Goal: Use online tool/utility: Utilize a website feature to perform a specific function

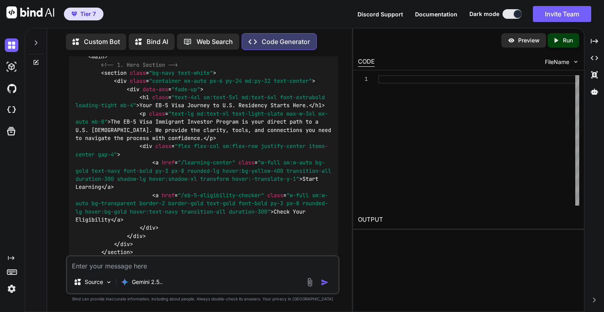
scroll to position [28503, 0]
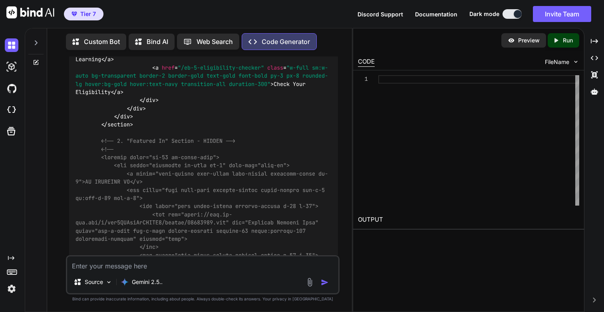
click at [32, 43] on div at bounding box center [35, 41] width 15 height 28
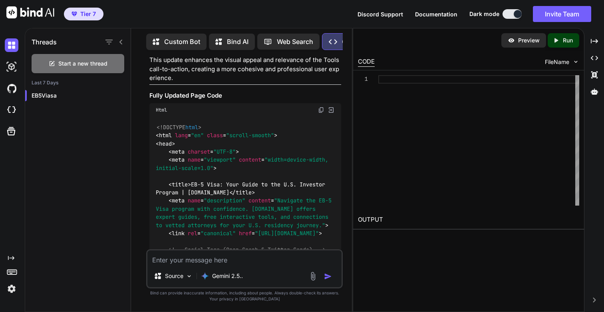
scroll to position [37998, 0]
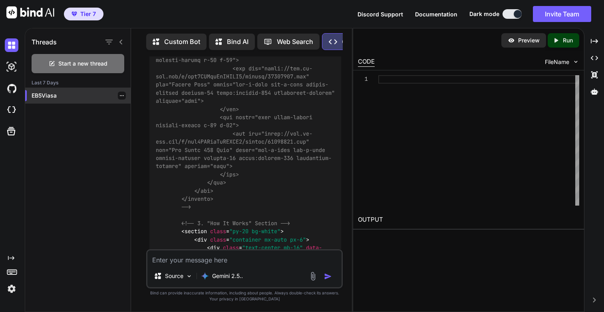
click at [48, 98] on div "EB5Viasa" at bounding box center [78, 96] width 106 height 16
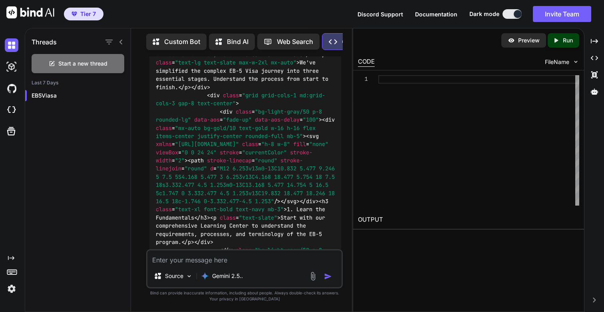
scroll to position [38196, 0]
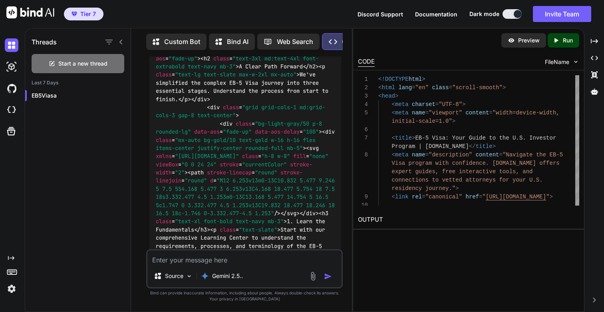
click at [570, 41] on p "Run" at bounding box center [568, 40] width 10 height 8
click at [416, 236] on link "[URL][DOMAIN_NAME]" at bounding box center [390, 239] width 65 height 8
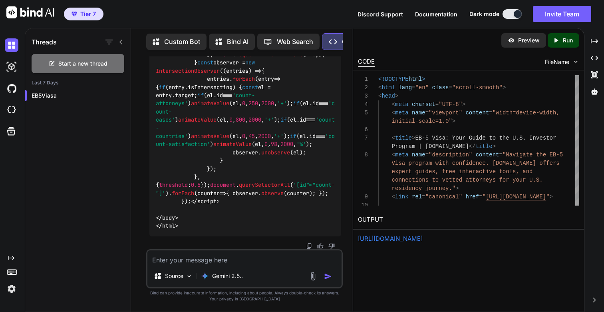
scroll to position [45787, 0]
drag, startPoint x: 183, startPoint y: 262, endPoint x: 296, endPoint y: 268, distance: 112.9
click at [296, 268] on div "Source Gemini 2.5.." at bounding box center [244, 268] width 197 height 39
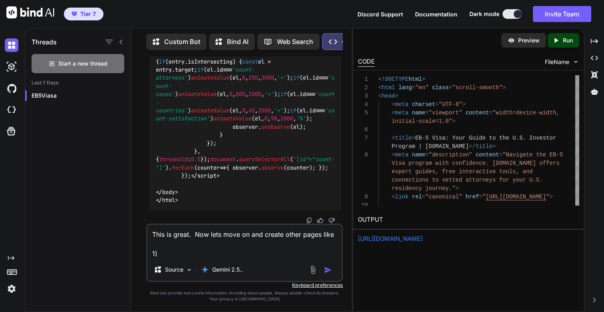
paste textarea "terms-of-use"
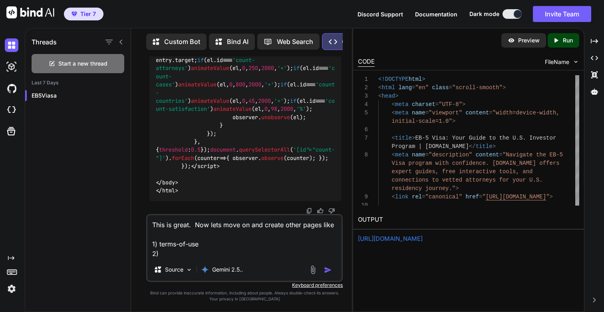
paste textarea "privacy-policy"
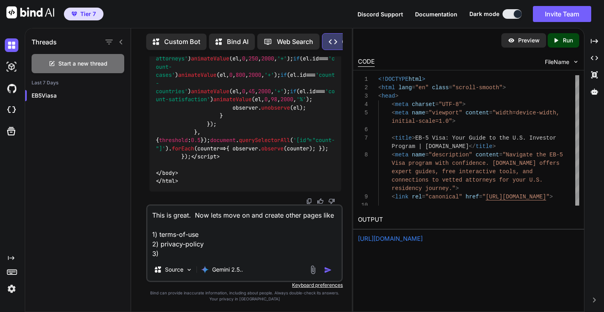
paste textarea "contact-us"
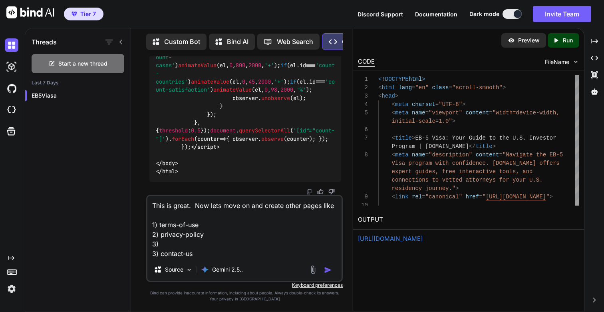
paste textarea "attorney-directory-terms"
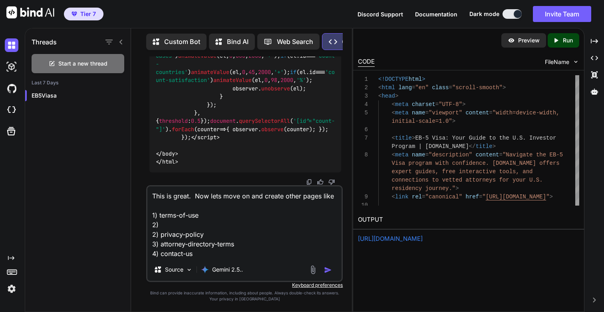
paste textarea "terms-of-service"
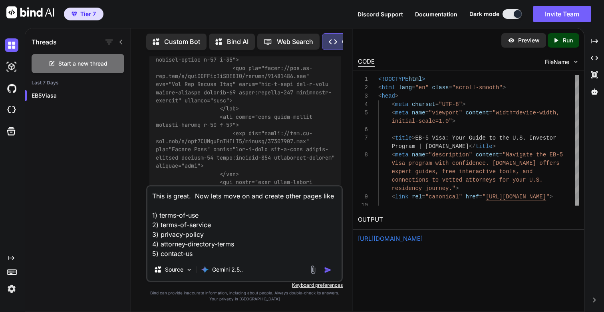
scroll to position [37942, 0]
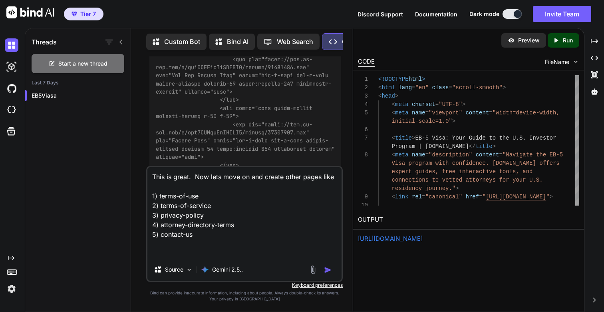
paste textarea "Lore ip dolor. Sit amet cons adip el sed doe temp incidi utlabo etd magnaa enim…"
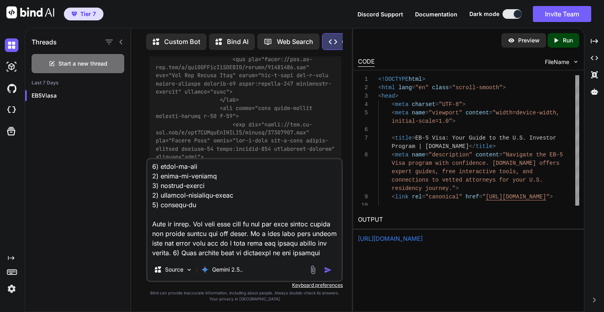
scroll to position [27, 0]
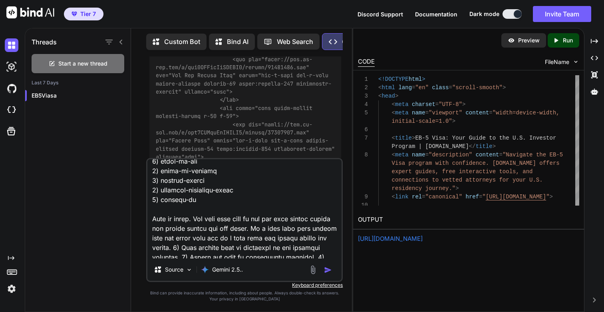
click at [254, 219] on textarea at bounding box center [244, 208] width 194 height 99
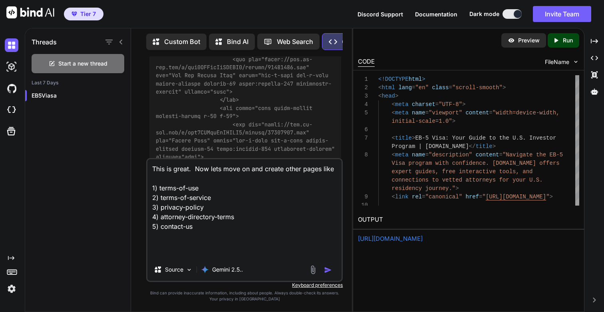
scroll to position [0, 0]
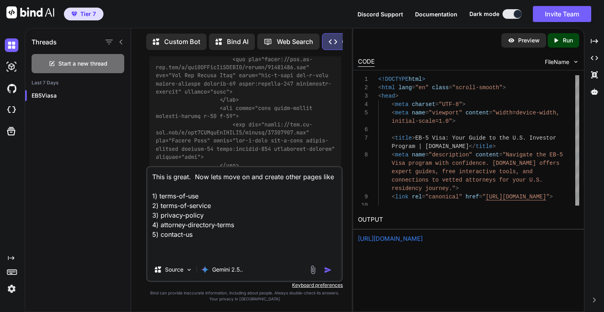
click at [336, 179] on textarea "This is great. Now lets move on and create other pages like 1) terms-of-use 2) …" at bounding box center [244, 212] width 194 height 91
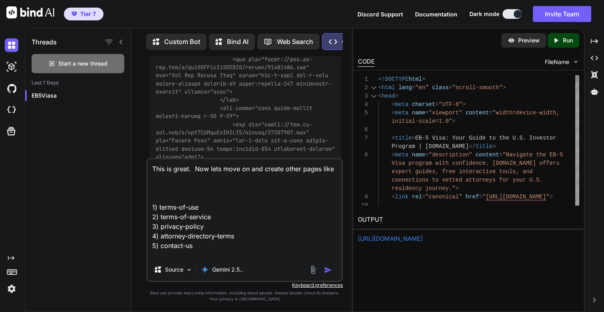
paste textarea "Lore ip dolor. Sit amet cons adip el sed doe temp incidi utlabo etd magnaa enim…"
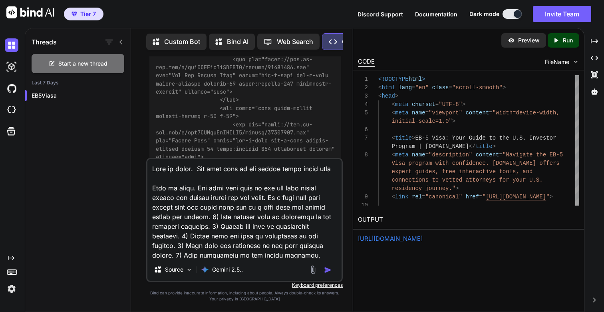
click at [196, 169] on textarea at bounding box center [244, 208] width 194 height 99
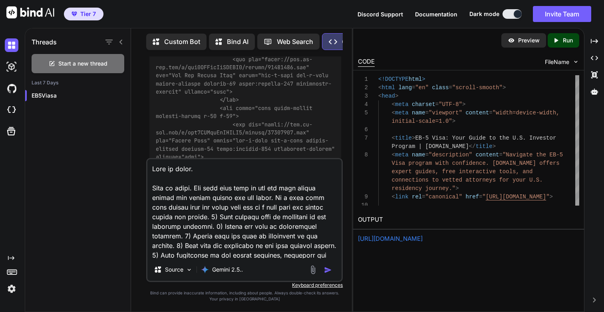
click at [318, 199] on textarea at bounding box center [244, 208] width 194 height 99
paste textarea "Now lets move on and create other pages lik"
click at [194, 206] on textarea at bounding box center [244, 208] width 194 height 99
click at [215, 208] on textarea at bounding box center [244, 208] width 194 height 99
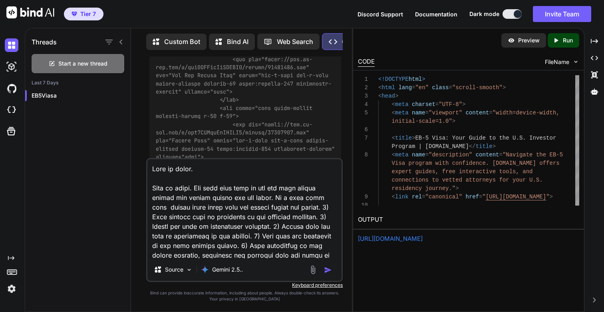
click at [315, 205] on textarea at bounding box center [244, 208] width 194 height 99
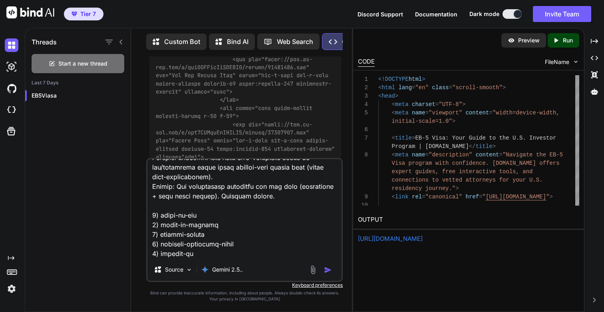
scroll to position [318, 0]
click at [233, 197] on textarea at bounding box center [244, 208] width 194 height 99
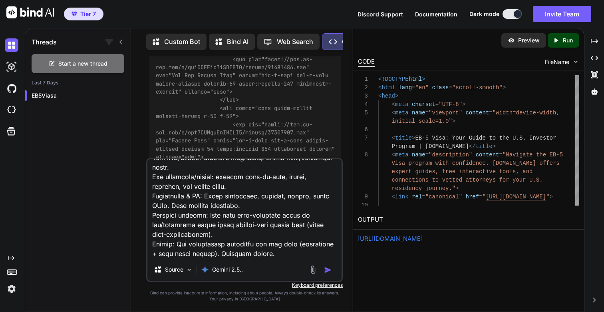
scroll to position [0, 0]
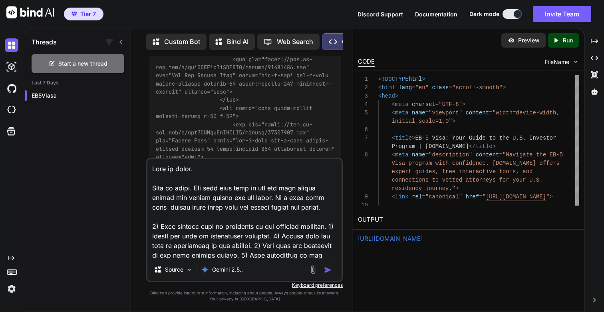
click at [331, 210] on textarea at bounding box center [244, 208] width 194 height 99
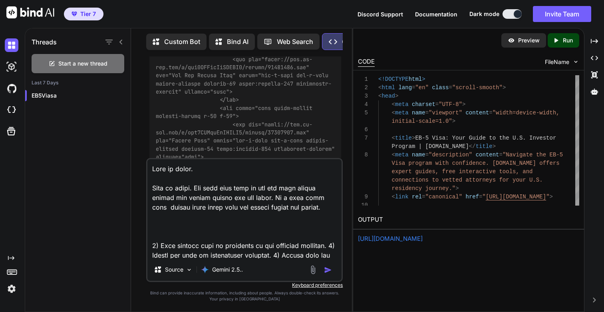
paste textarea "1) terms-of-use 2) terms-of-service 3) privacy-policy 4) attorney-directory-ter…"
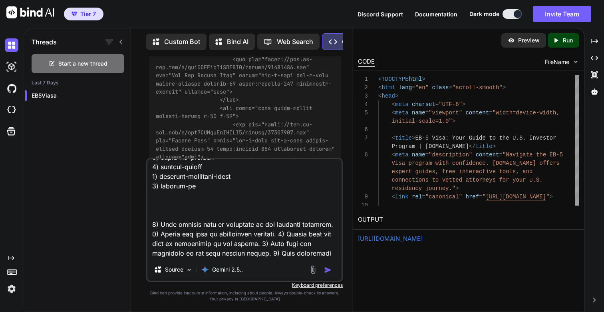
scroll to position [80, 0]
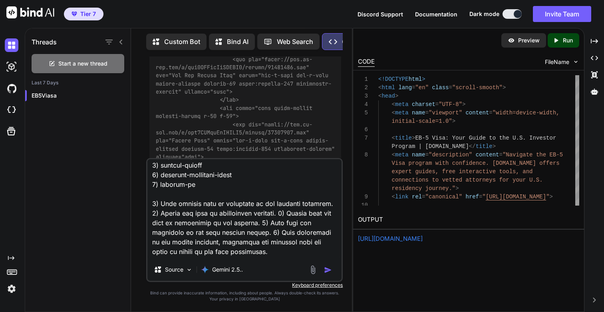
type textarea "Lore ip dolor. Sita co adipi. Eli sedd eius temp in utl etd magn aliqua enimad …"
click at [329, 267] on img "button" at bounding box center [328, 270] width 8 height 8
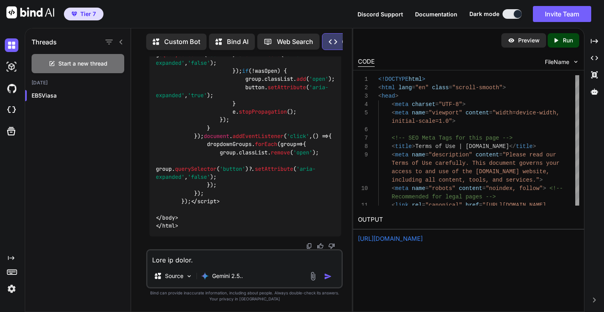
scroll to position [46589, 0]
click at [570, 37] on p "Run" at bounding box center [568, 40] width 10 height 8
click at [404, 238] on link "[URL][DOMAIN_NAME]" at bounding box center [390, 239] width 65 height 8
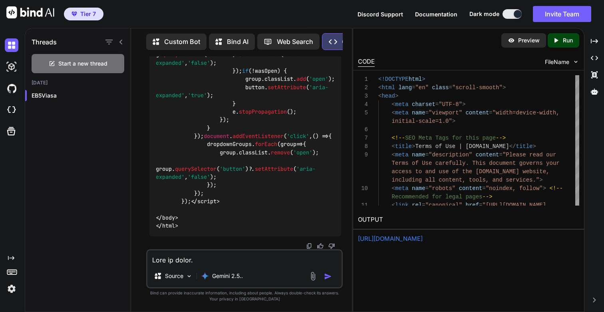
click at [218, 258] on textarea at bounding box center [244, 257] width 194 height 14
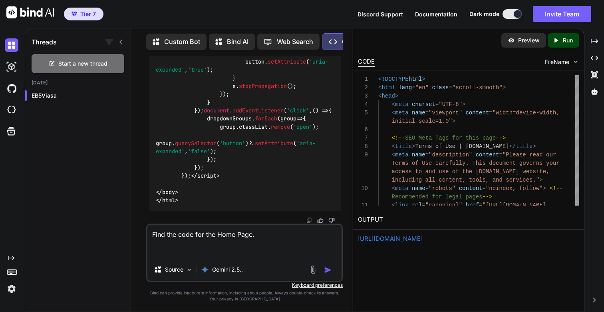
paste textarea "<!DOCTYPE html> <html lang="en" class="scroll-smooth"> <head> <meta charset="UT…"
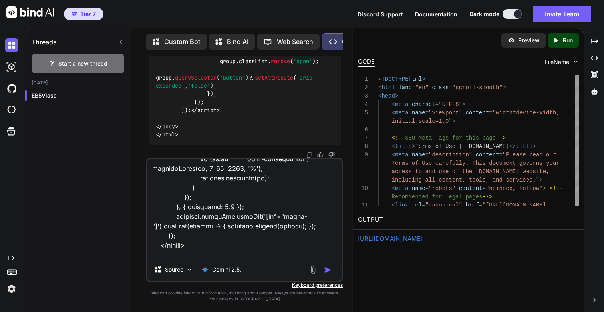
scroll to position [0, 0]
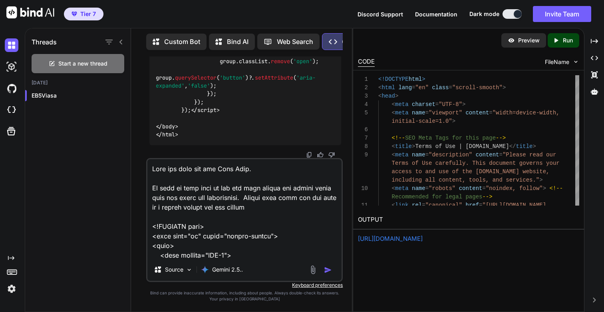
type textarea "Find the code for the Home Page. We need to make sure we use the same header an…"
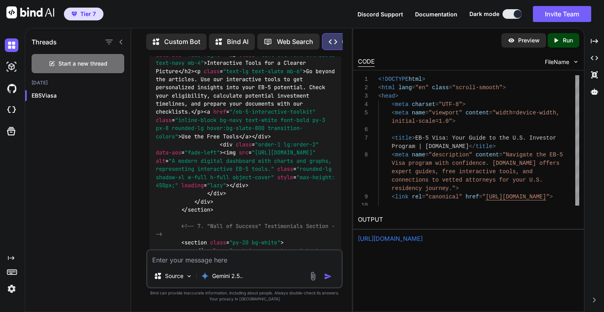
scroll to position [55345, 0]
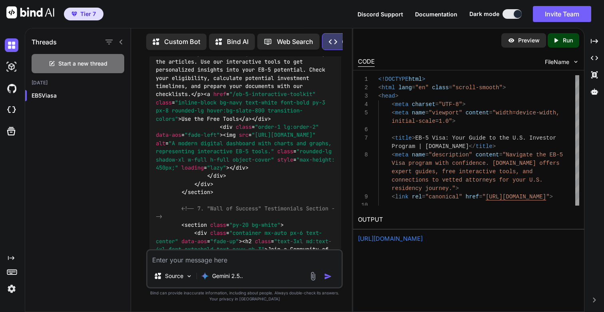
click at [570, 38] on p "Run" at bounding box center [568, 40] width 10 height 8
click at [420, 239] on link "[URL][DOMAIN_NAME]" at bounding box center [390, 239] width 65 height 8
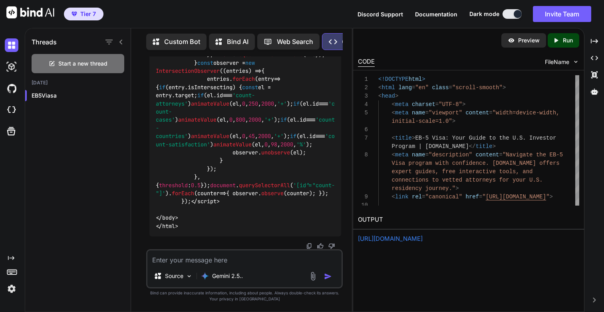
scroll to position [62950, 0]
click at [568, 40] on p "Run" at bounding box center [568, 40] width 10 height 8
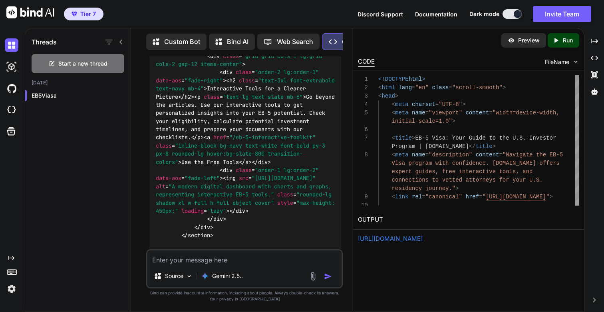
scroll to position [55310, 0]
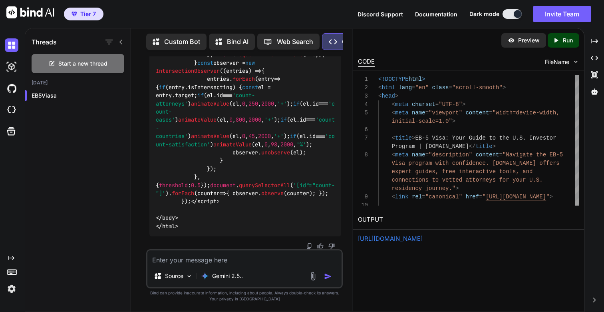
scroll to position [62950, 0]
click at [192, 261] on textarea at bounding box center [244, 257] width 194 height 14
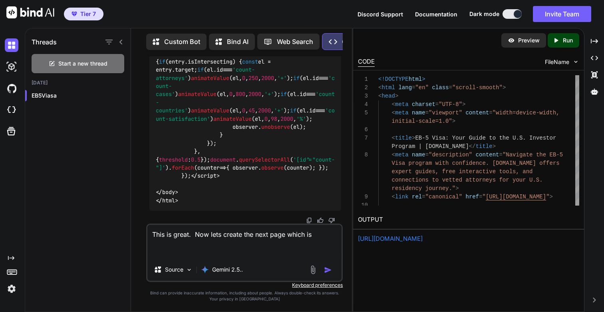
paste textarea "/terms-of-use"
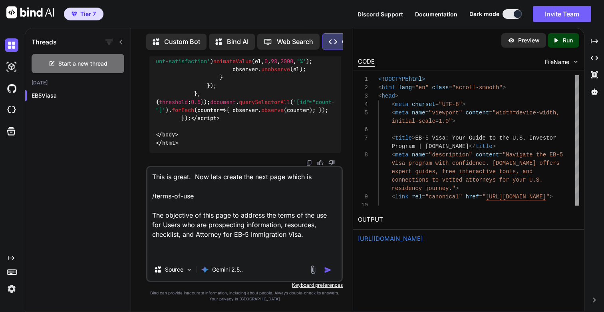
paste textarea "Lore ip dolor. Sit amet cons adip el sed doe temp incidi utlabo etd magnaa enim…"
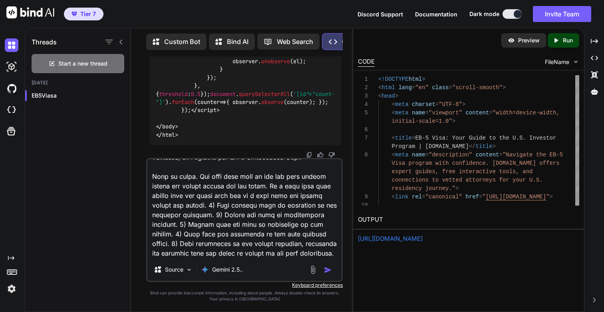
scroll to position [70, 0]
click at [293, 255] on textarea at bounding box center [244, 208] width 194 height 99
click at [161, 221] on textarea at bounding box center [244, 208] width 194 height 99
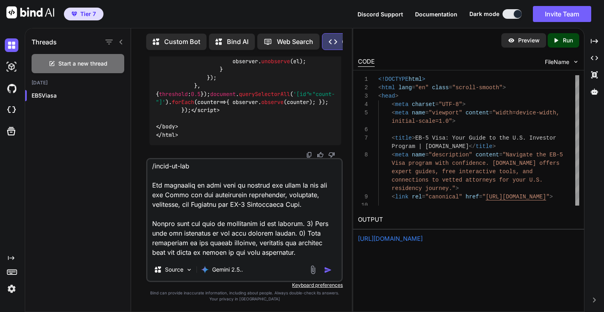
scroll to position [19, 0]
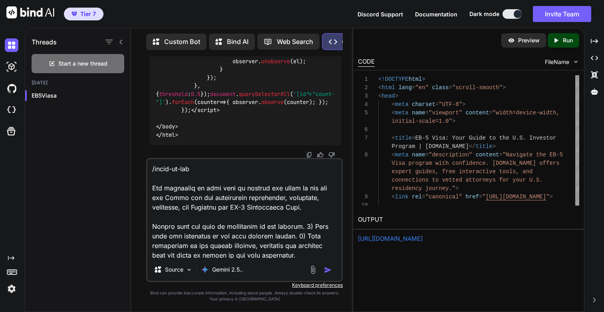
click at [312, 226] on textarea at bounding box center [244, 208] width 194 height 99
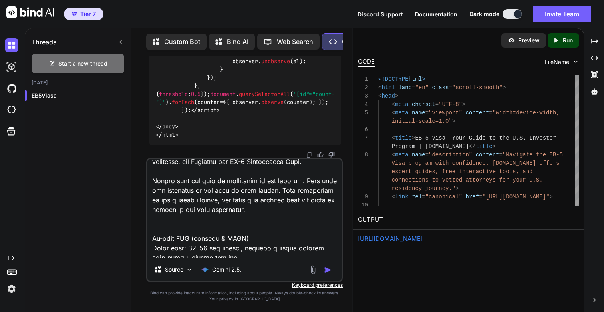
scroll to position [241, 0]
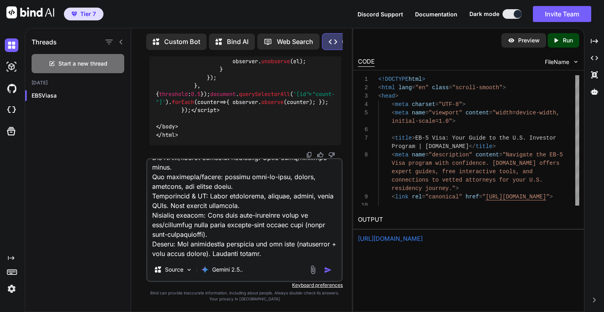
type textarea "Lore ip dolor. Sit amet consec adi elit sedd eiusm te /incid-ut-lab Etd magnaal…"
click at [327, 269] on img "button" at bounding box center [328, 270] width 8 height 8
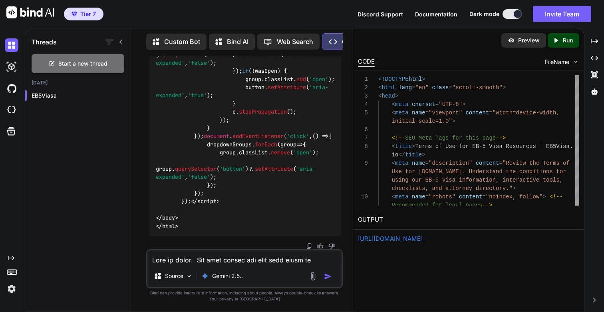
scroll to position [63735, 0]
click at [566, 37] on p "Run" at bounding box center [568, 40] width 10 height 8
click at [402, 236] on link "[URL][DOMAIN_NAME]" at bounding box center [390, 239] width 65 height 8
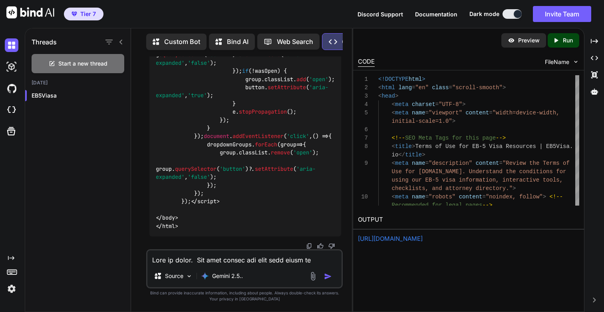
click at [195, 259] on textarea at bounding box center [244, 257] width 194 height 14
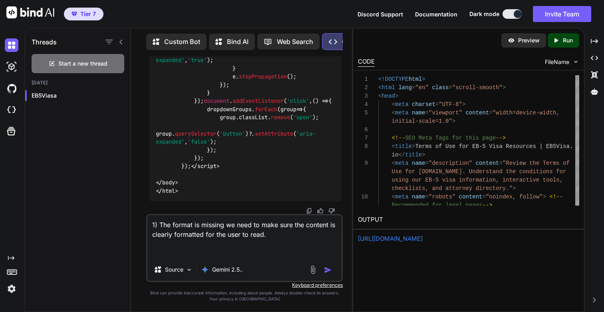
paste textarea "<!DOCTYPE html> <html lang="en"> <head> <meta charset="UTF-8"> <meta name="view…"
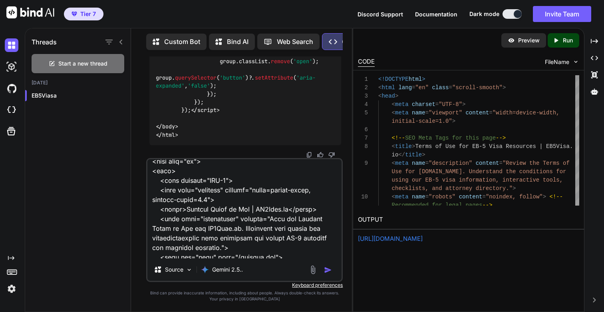
scroll to position [0, 0]
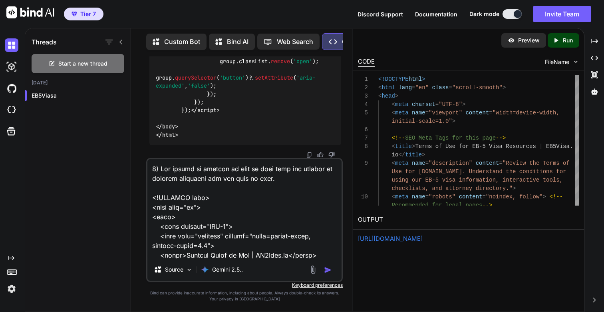
click at [284, 174] on textarea at bounding box center [244, 208] width 194 height 99
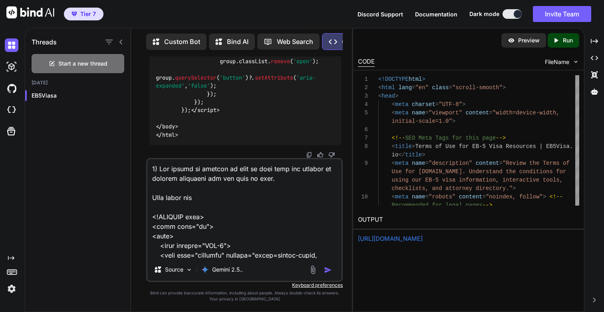
type textarea "1) The format is missing we need to make sure the content is clearly formatted …"
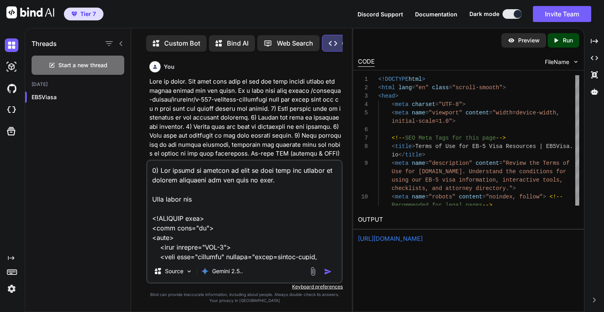
scroll to position [65226, 0]
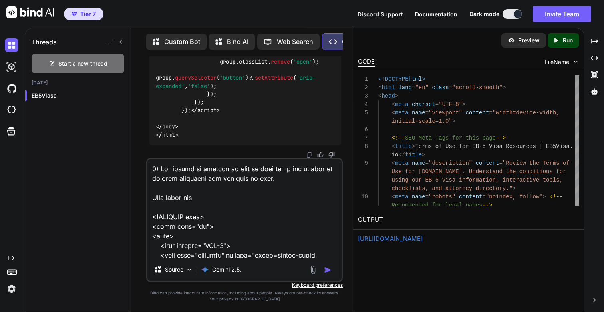
paste textarea "Terms of Use"
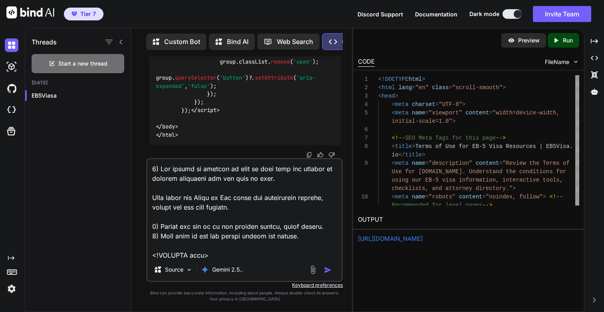
type textarea "1) The format is missing we need to make sure the content is clearly formatted …"
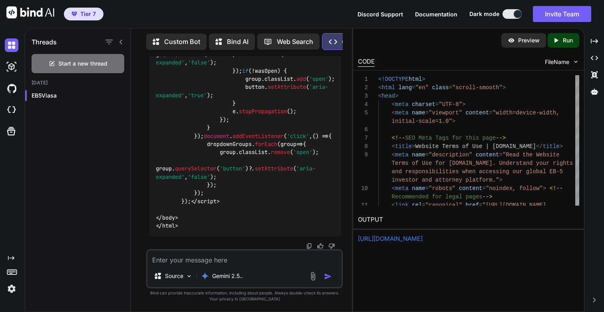
scroll to position [73286, 0]
click at [568, 42] on p "Run" at bounding box center [568, 40] width 10 height 8
click at [398, 239] on link "[URL][DOMAIN_NAME]" at bounding box center [390, 239] width 65 height 8
click at [219, 258] on textarea at bounding box center [244, 257] width 194 height 14
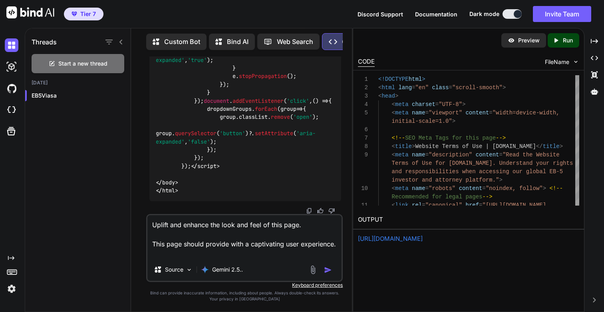
type textarea "Uplift and enhance the look and feel of this page. This page should provide wit…"
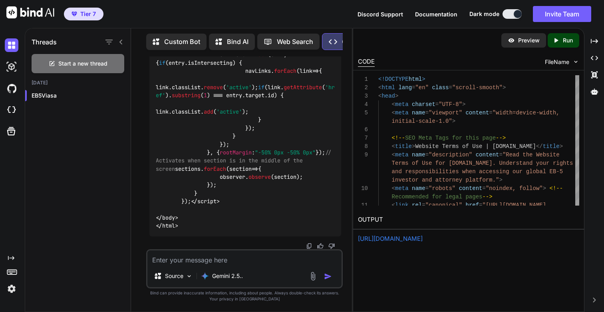
scroll to position [73861, 0]
click at [567, 40] on p "Run" at bounding box center [568, 40] width 10 height 8
click at [407, 238] on div "Running..." at bounding box center [468, 239] width 221 height 10
click at [382, 236] on link "https://app.onecompiler.com/43y9fsytr_43yau5uxz" at bounding box center [390, 239] width 65 height 8
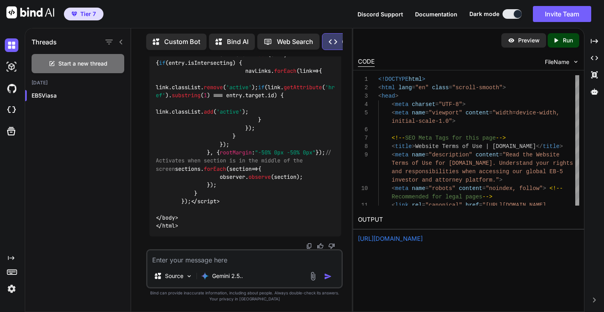
click at [423, 241] on link "https://app.onecompiler.com/43y9fsytr_43yau5uxz" at bounding box center [390, 239] width 65 height 8
